Goal: Find specific page/section: Find specific page/section

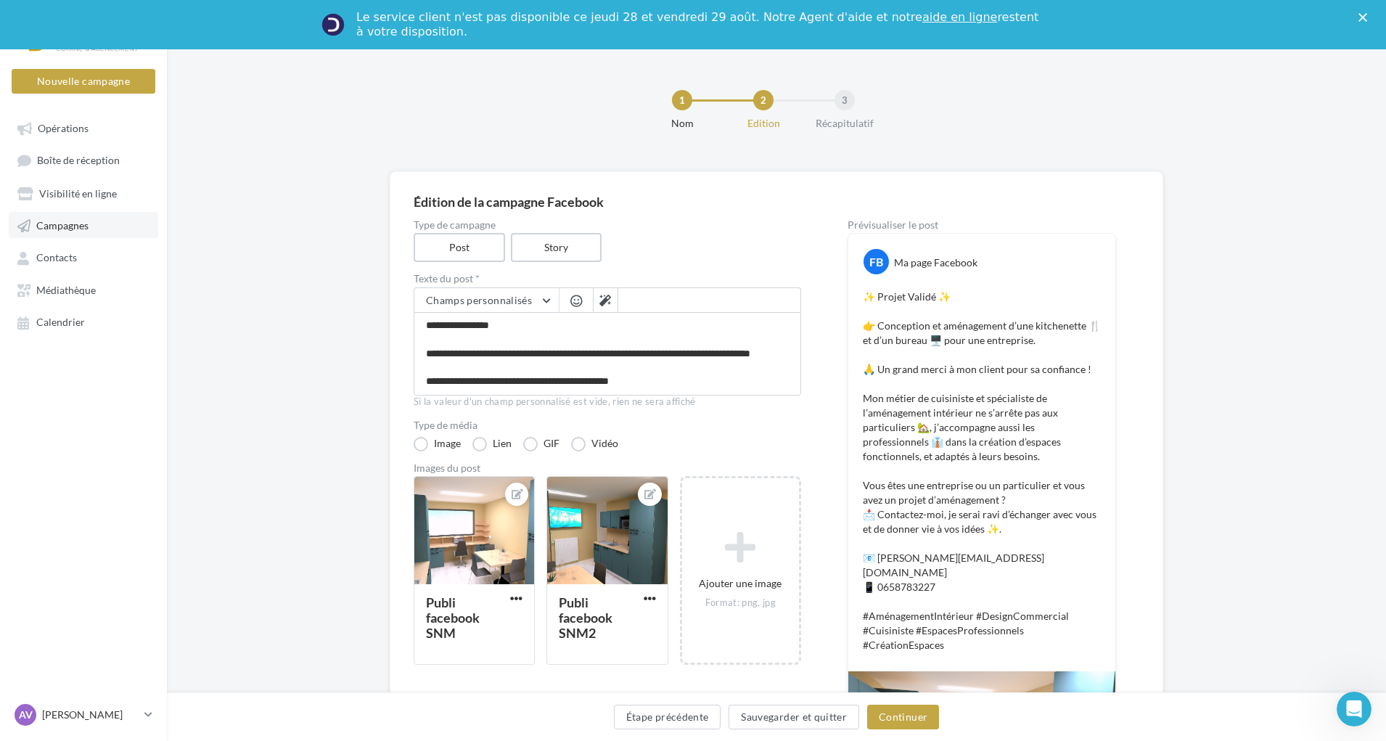
click at [60, 227] on span "Campagnes" at bounding box center [62, 225] width 52 height 12
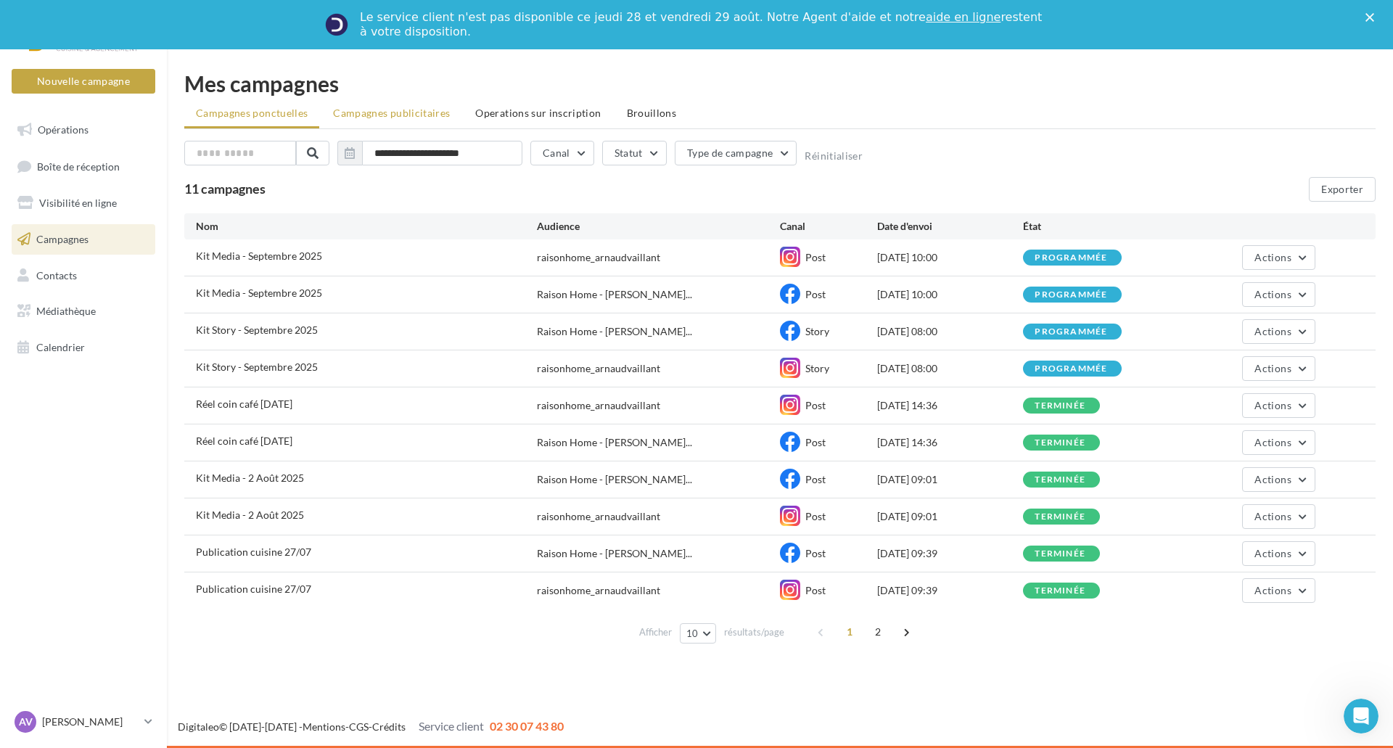
click at [438, 114] on span "Campagnes publicitaires" at bounding box center [391, 113] width 117 height 12
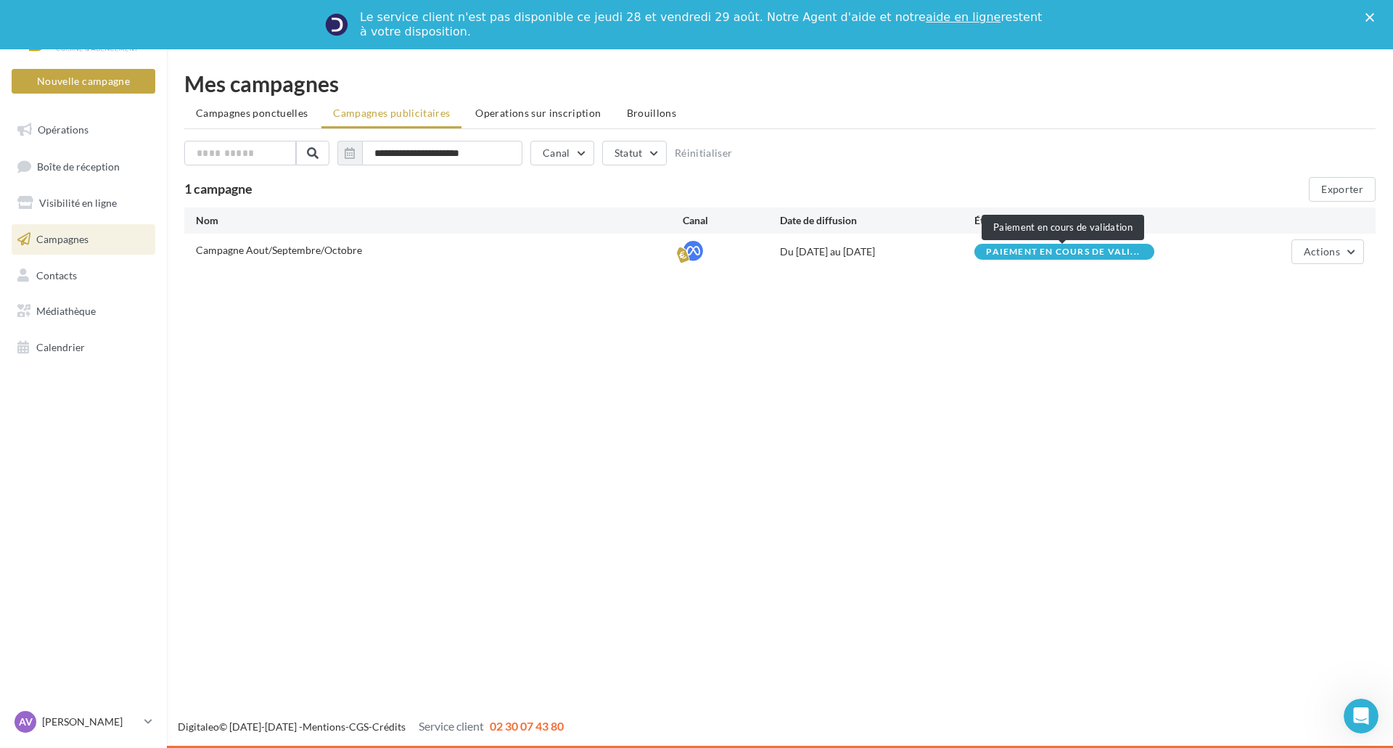
click at [1041, 255] on span "Paiement en cours de vali..." at bounding box center [1063, 251] width 154 height 9
click at [115, 162] on span "Boîte de réception" at bounding box center [78, 166] width 83 height 12
